Goal: Task Accomplishment & Management: Use online tool/utility

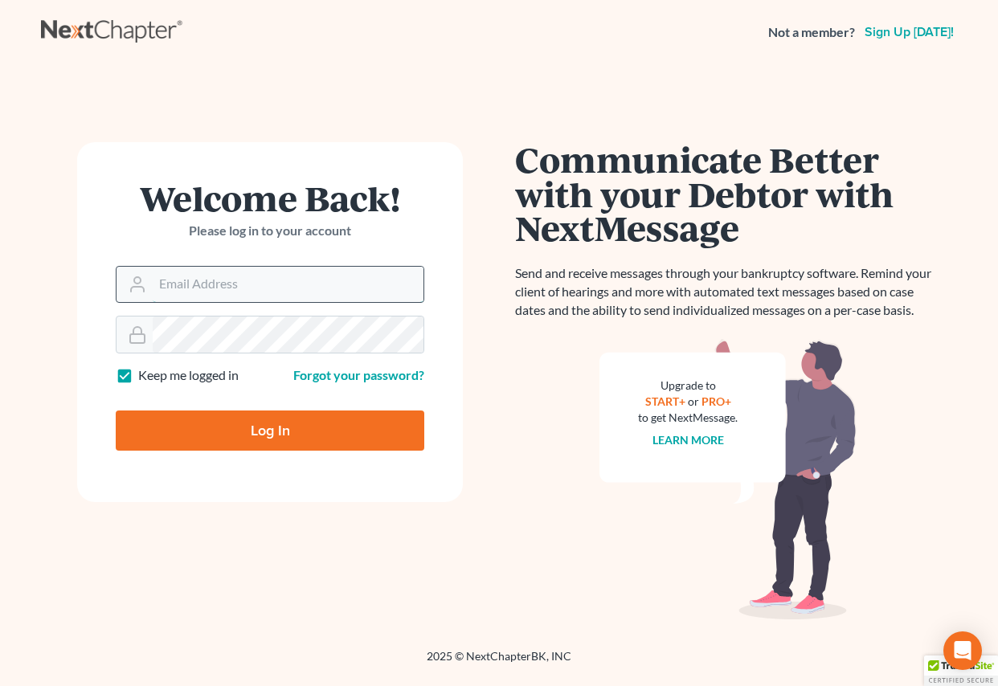
click at [269, 288] on input "Email Address" at bounding box center [288, 284] width 271 height 35
type input "peh@sosnalaw.com"
type input "Thinking..."
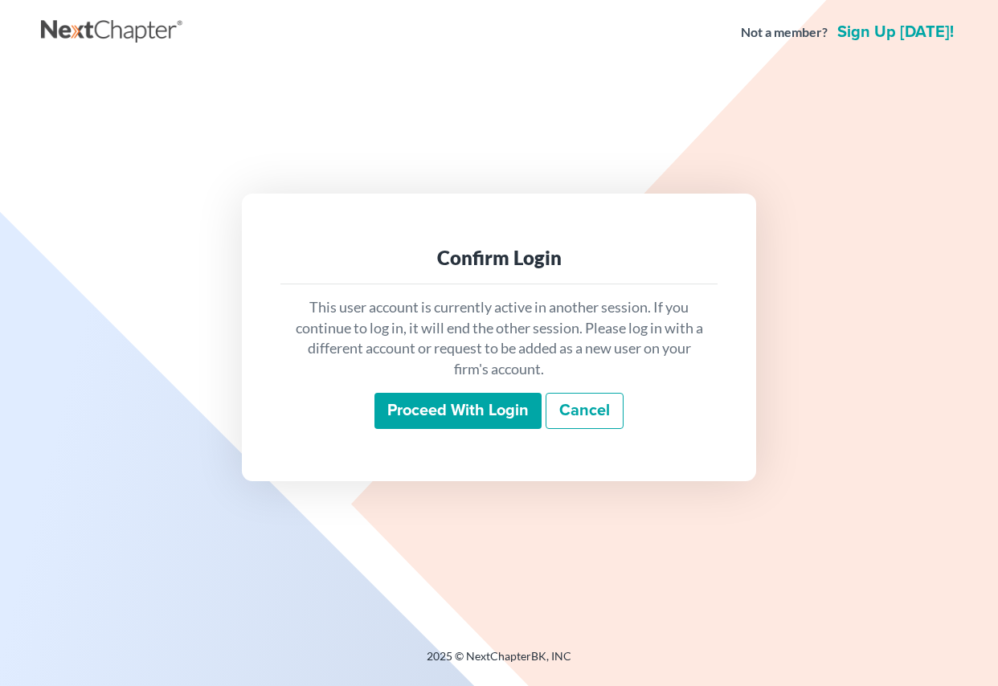
click at [433, 423] on input "Proceed with login" at bounding box center [458, 411] width 167 height 37
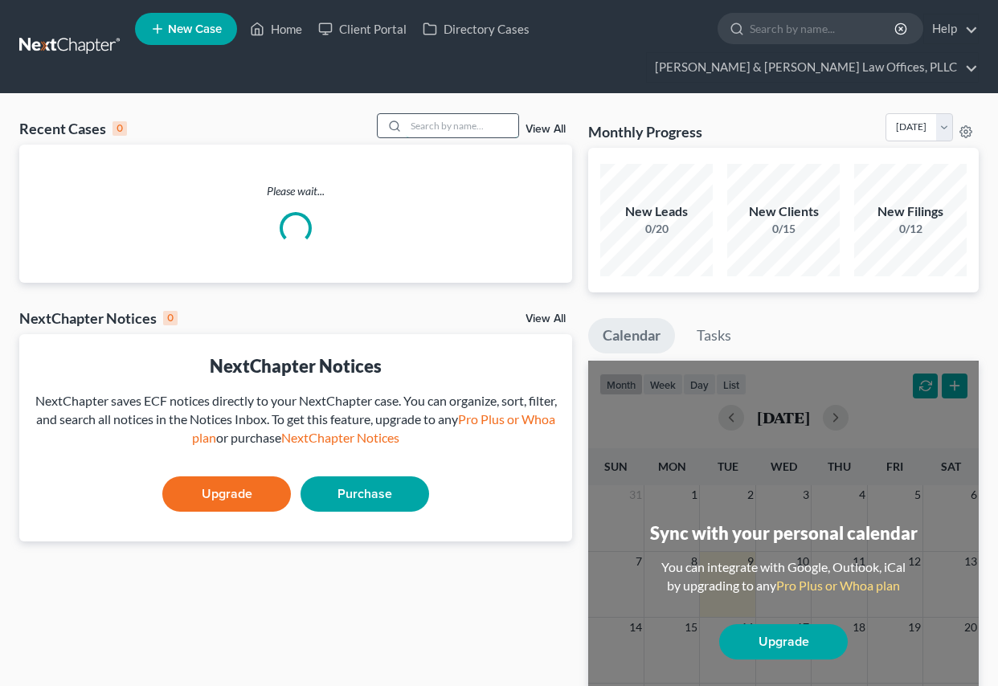
click at [477, 129] on input "search" at bounding box center [462, 125] width 113 height 23
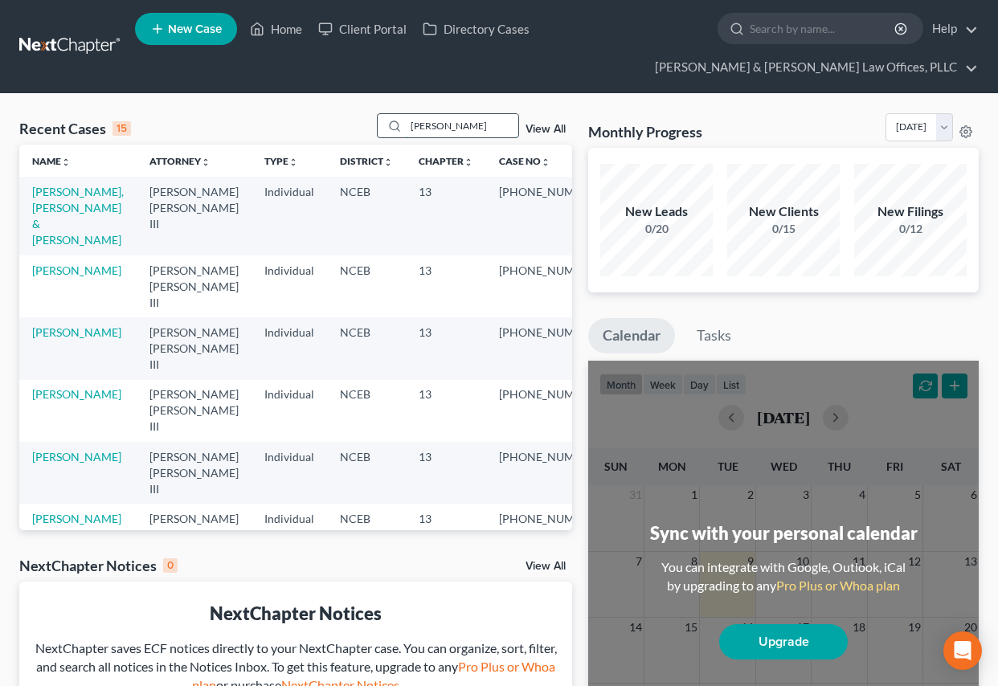
type input "[PERSON_NAME]"
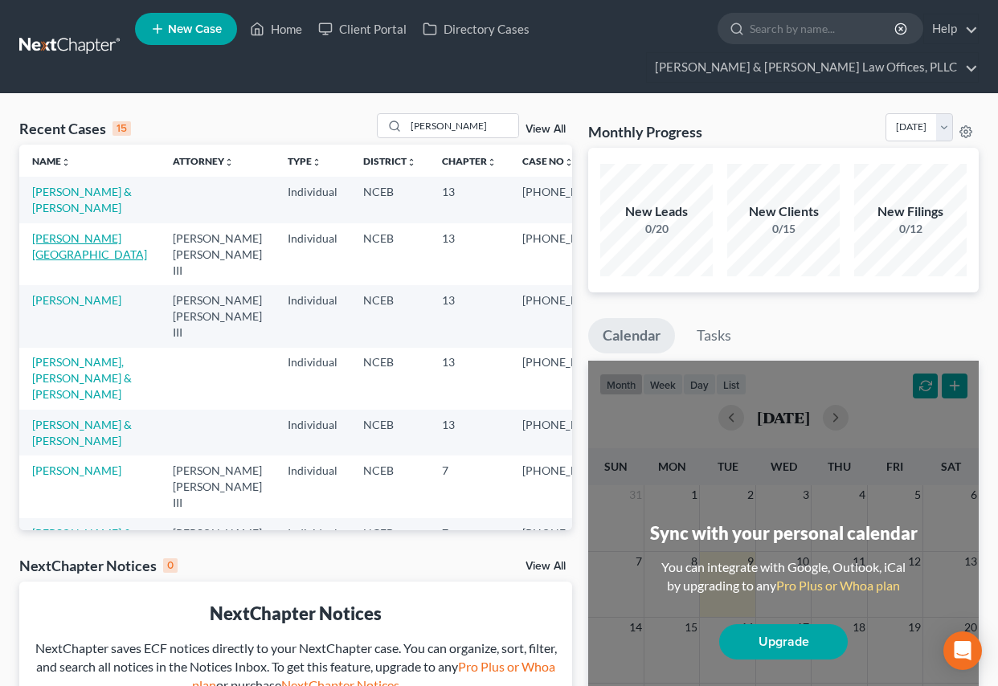
click at [63, 239] on link "[PERSON_NAME][GEOGRAPHIC_DATA]" at bounding box center [89, 247] width 115 height 30
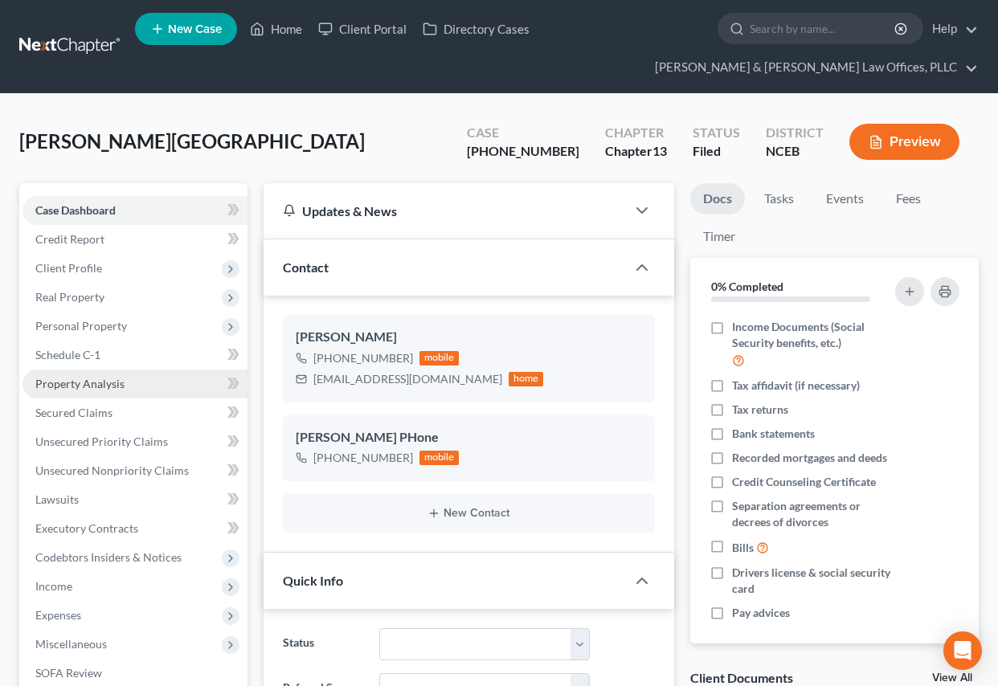
click at [138, 389] on link "Property Analysis" at bounding box center [135, 384] width 225 height 29
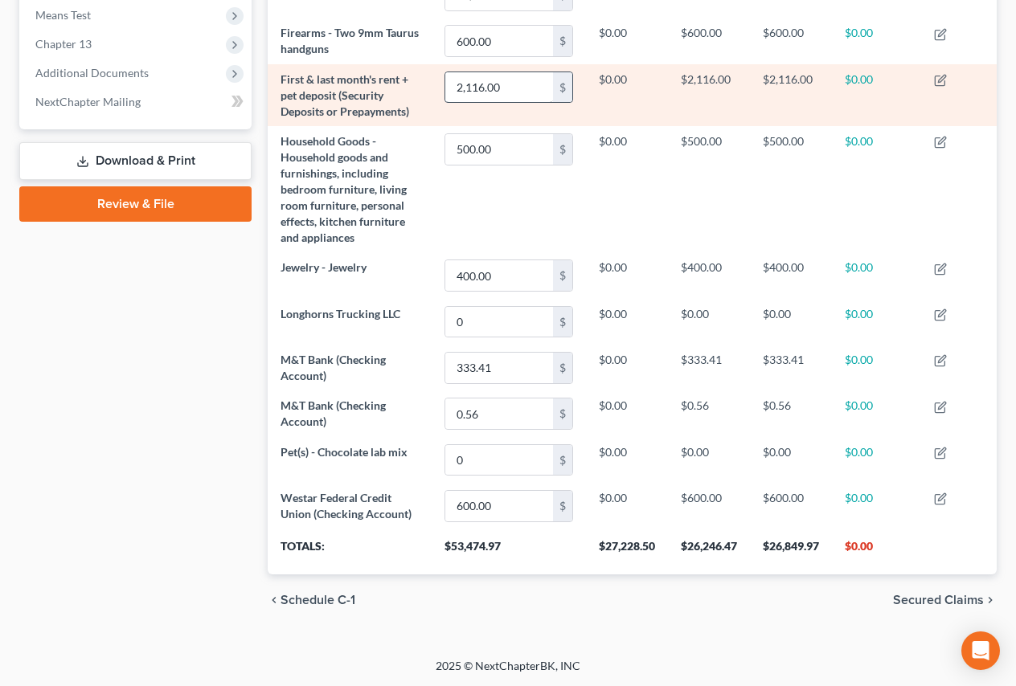
scroll to position [246, 729]
